Goal: Task Accomplishment & Management: Use online tool/utility

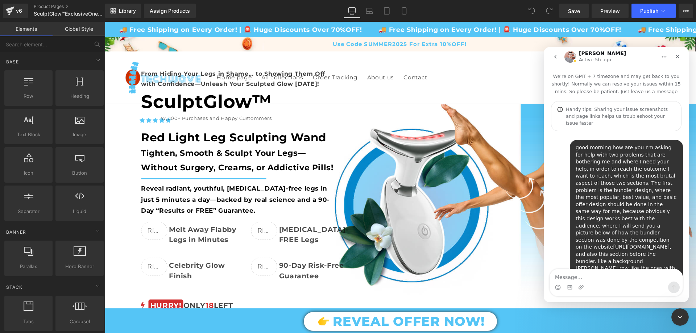
scroll to position [1941, 0]
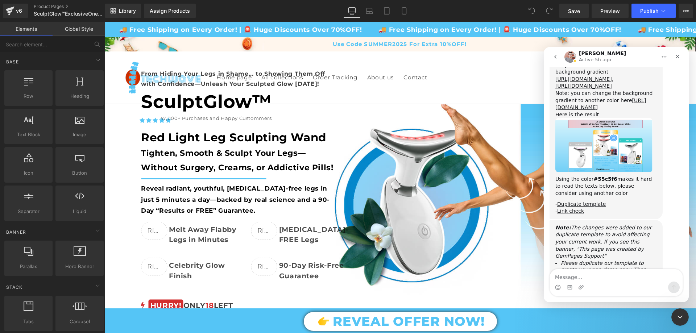
click at [674, 323] on div "Close Intercom Messenger" at bounding box center [679, 316] width 17 height 17
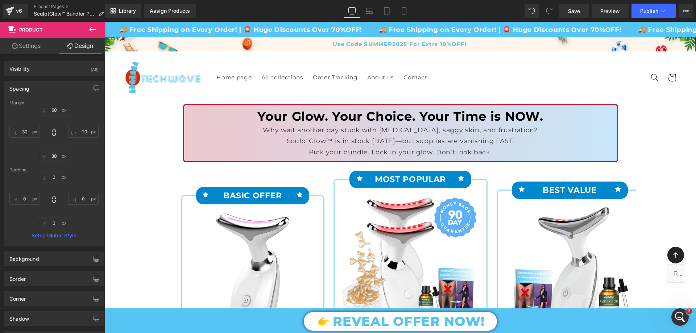
scroll to position [1941, 0]
